Goal: Task Accomplishment & Management: Manage account settings

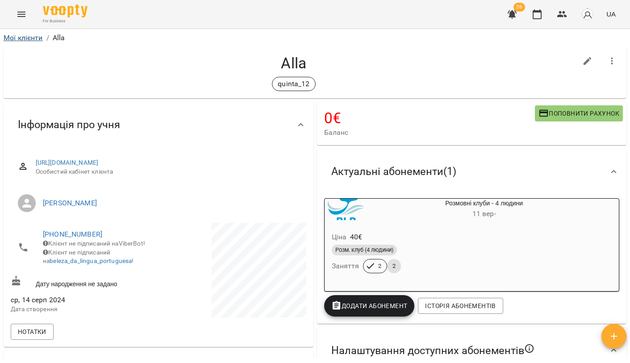
click at [26, 41] on link "Мої клієнти" at bounding box center [23, 38] width 39 height 8
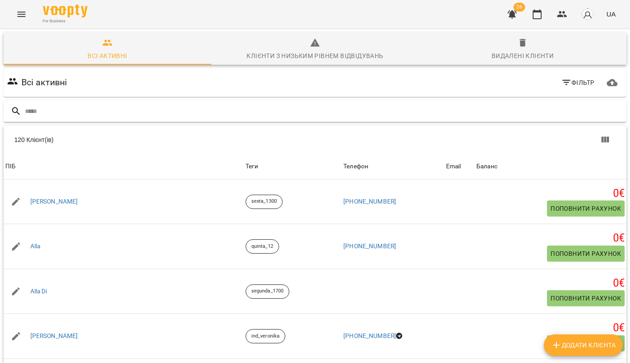
click at [228, 112] on input "text" at bounding box center [324, 111] width 598 height 15
type input "*"
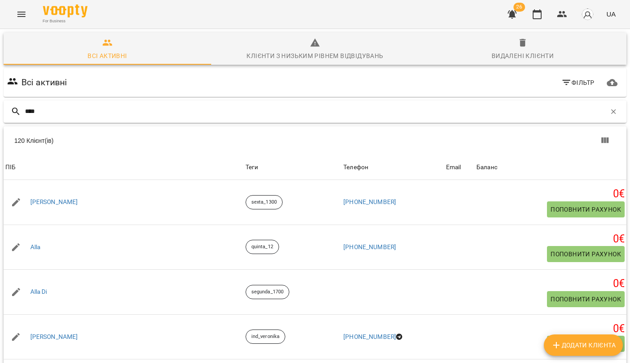
type input "*****"
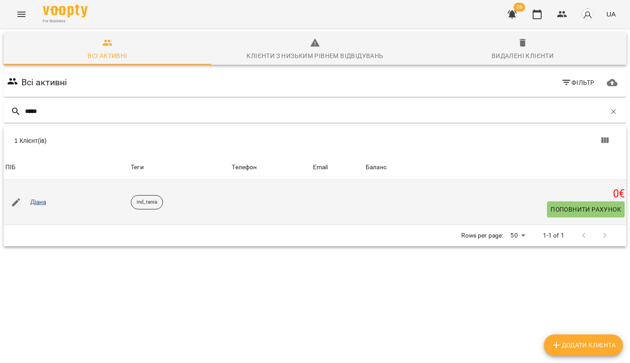
drag, startPoint x: 228, startPoint y: 112, endPoint x: 41, endPoint y: 199, distance: 206.9
click at [41, 199] on link "Діана" at bounding box center [38, 202] width 16 height 9
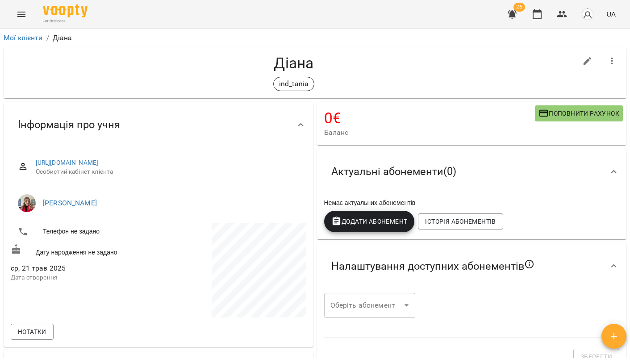
click at [377, 222] on span "Додати Абонемент" at bounding box center [370, 221] width 76 height 11
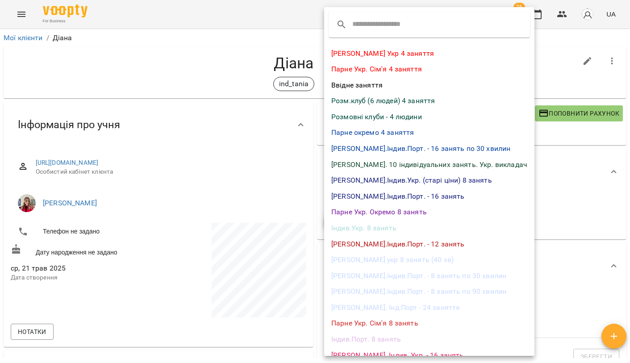
click at [373, 228] on li "Індив.Укр. 8 занять" at bounding box center [429, 228] width 210 height 16
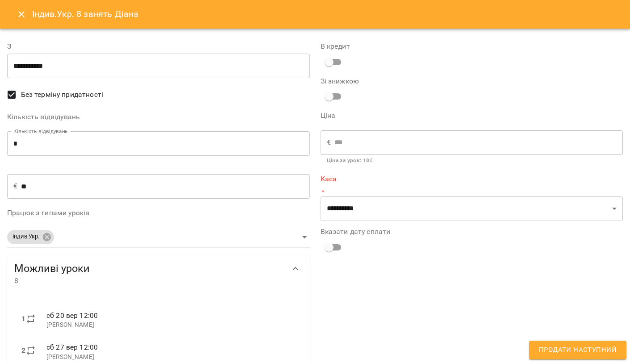
click at [48, 146] on input "*" at bounding box center [158, 143] width 303 height 25
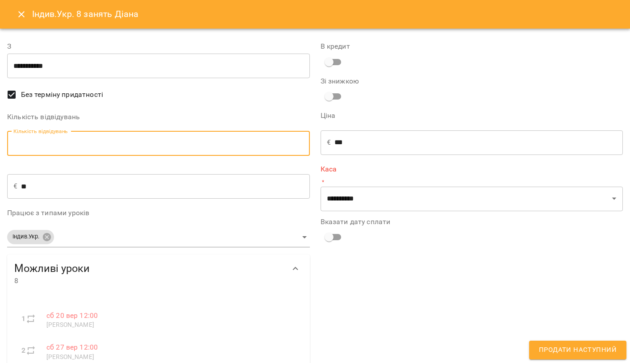
type input "*"
type input "**"
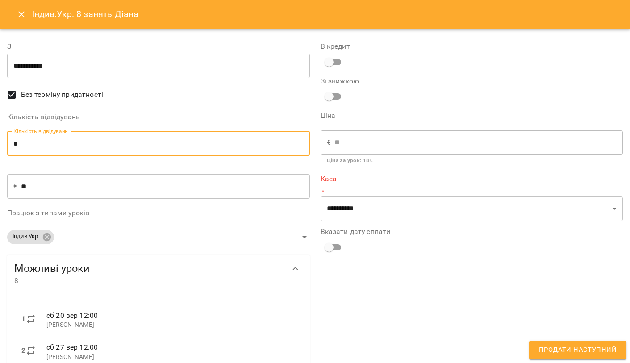
type input "*"
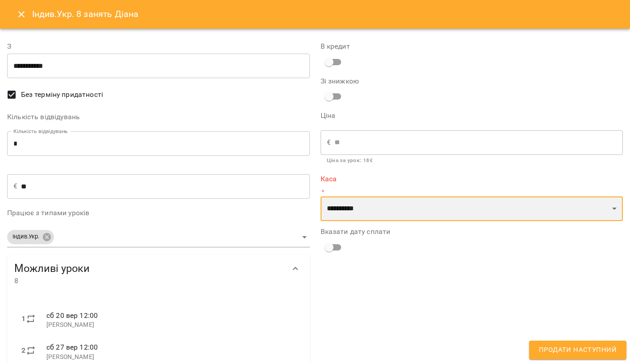
select select "**********"
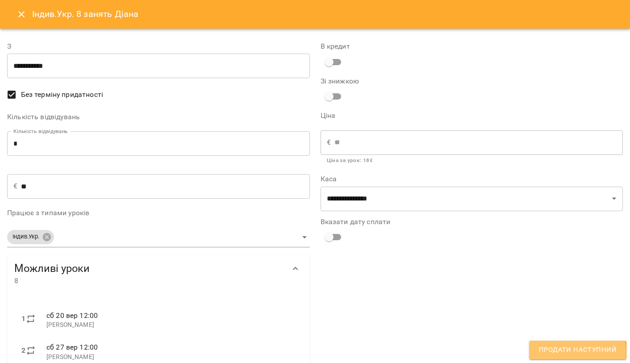
click at [556, 353] on span "Продати наступний" at bounding box center [578, 350] width 78 height 12
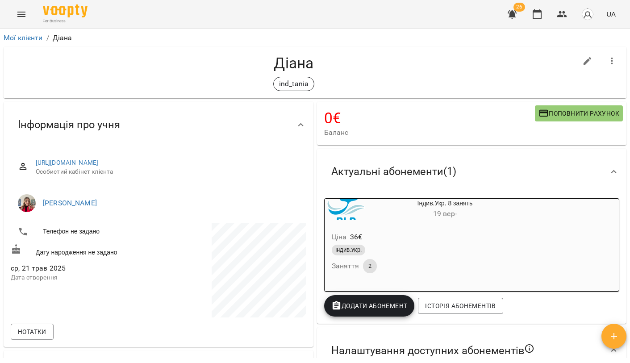
click at [510, 15] on icon "button" at bounding box center [512, 14] width 11 height 11
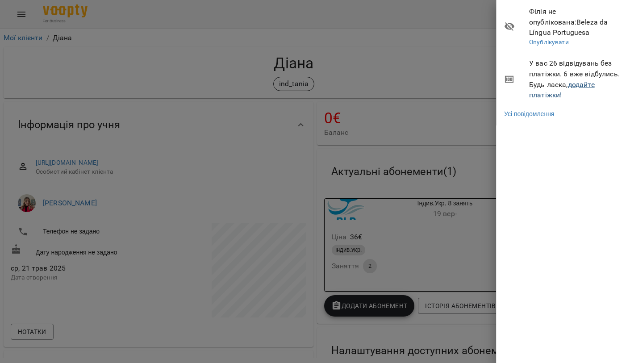
click at [548, 80] on link "додайте платіжки!" at bounding box center [562, 89] width 66 height 19
